Goal: Task Accomplishment & Management: Use online tool/utility

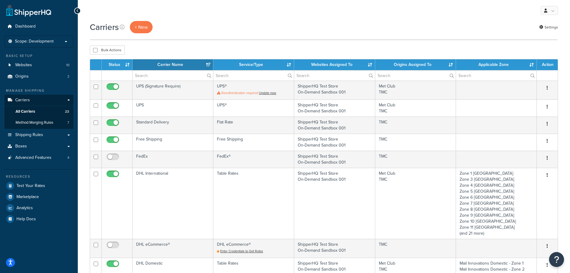
select select "15"
click at [38, 185] on span "Test Your Rates" at bounding box center [30, 185] width 29 height 5
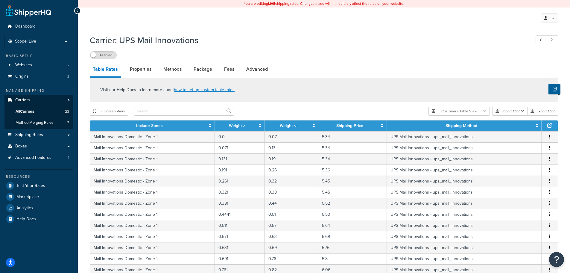
select select "25"
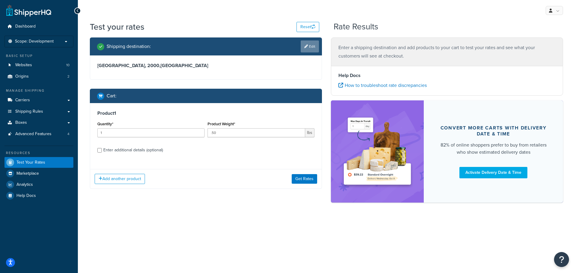
click at [303, 44] on link "Edit" at bounding box center [309, 46] width 18 height 12
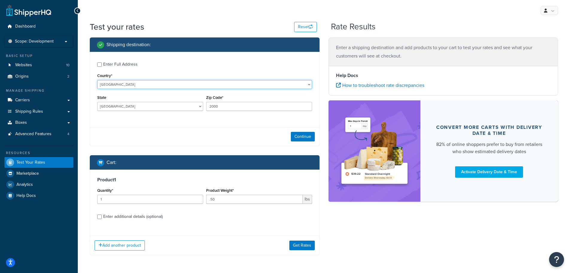
click at [130, 86] on select "[GEOGRAPHIC_DATA] [GEOGRAPHIC_DATA] [GEOGRAPHIC_DATA] [GEOGRAPHIC_DATA] [GEOGRA…" at bounding box center [204, 84] width 215 height 9
select select "US"
click at [97, 80] on select "[GEOGRAPHIC_DATA] [GEOGRAPHIC_DATA] [GEOGRAPHIC_DATA] [GEOGRAPHIC_DATA] [GEOGRA…" at bounding box center [204, 84] width 215 height 9
click at [131, 104] on select "[US_STATE] [US_STATE] [US_STATE] [US_STATE] [US_STATE] Armed Forces Americas Ar…" at bounding box center [150, 106] width 106 height 9
select select "CA"
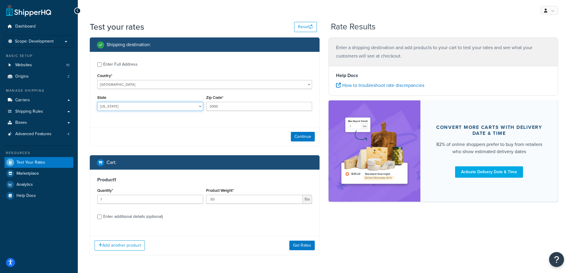
click at [97, 102] on select "[US_STATE] [US_STATE] [US_STATE] [US_STATE] [US_STATE] Armed Forces Americas Ar…" at bounding box center [150, 106] width 106 height 9
drag, startPoint x: 231, startPoint y: 107, endPoint x: 124, endPoint y: 96, distance: 107.6
click at [151, 107] on div "State [US_STATE] [US_STATE] [US_STATE] [US_STATE] [US_STATE] Armed Forces Ameri…" at bounding box center [205, 104] width 218 height 22
type input "95020"
click at [309, 137] on button "Continue" at bounding box center [303, 137] width 24 height 10
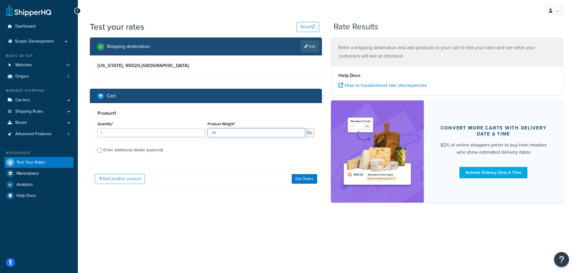
drag, startPoint x: 221, startPoint y: 133, endPoint x: 201, endPoint y: 133, distance: 20.3
click at [201, 133] on div "Quantity* 1 Product Weight* .50 lbs" at bounding box center [206, 131] width 220 height 22
type input ".375"
click at [300, 181] on button "Get Rates" at bounding box center [303, 179] width 25 height 10
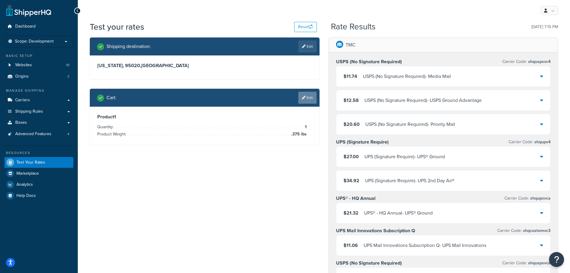
click at [303, 100] on link "Edit" at bounding box center [307, 98] width 18 height 12
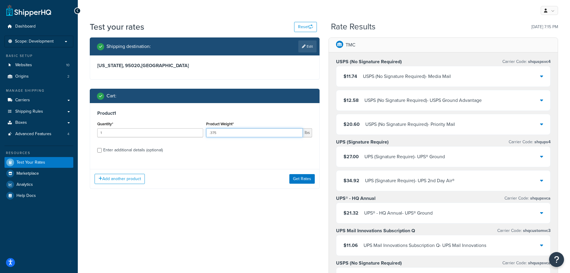
click at [234, 132] on input ".375" at bounding box center [254, 132] width 97 height 9
type input ".3125"
click at [298, 171] on div "Add another product Get Rates" at bounding box center [204, 178] width 229 height 19
click at [299, 180] on button "Get Rates" at bounding box center [301, 179] width 25 height 10
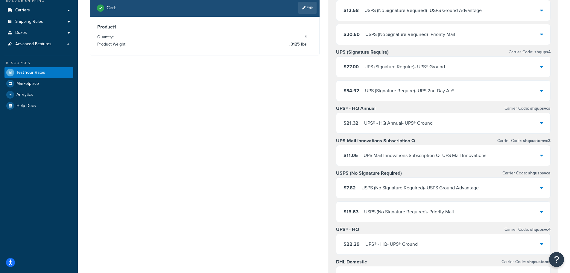
scroll to position [150, 0]
